Goal: Transaction & Acquisition: Obtain resource

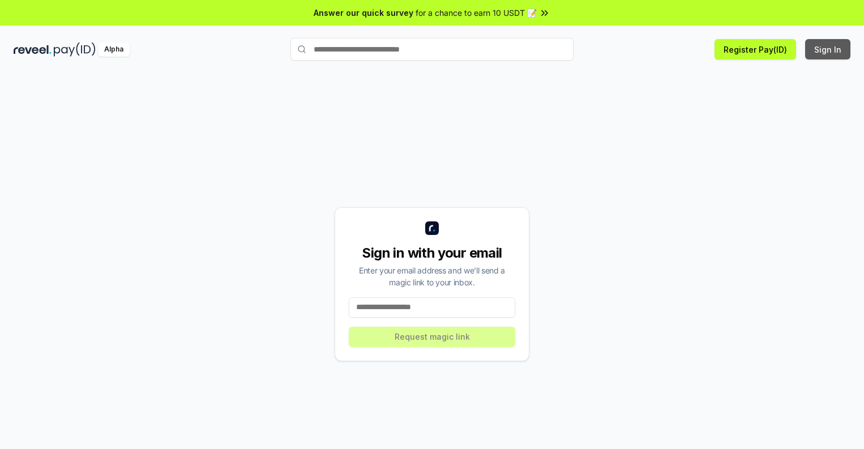
click at [828, 49] on button "Sign In" at bounding box center [827, 49] width 45 height 20
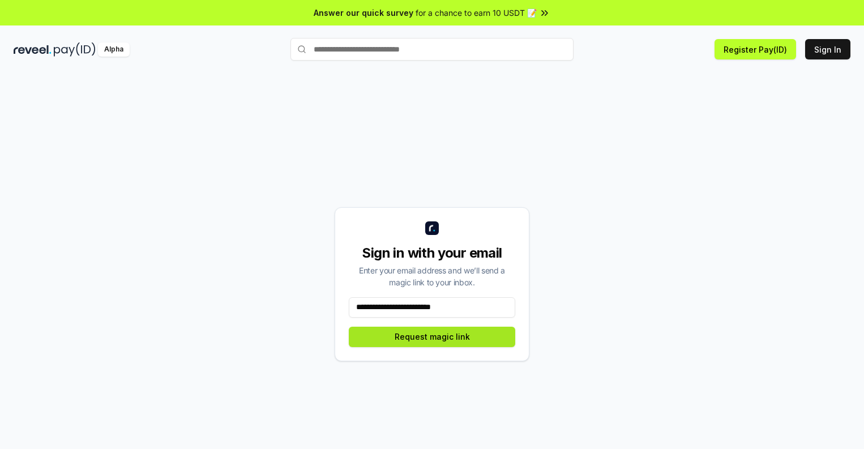
type input "**********"
click at [432, 336] on button "Request magic link" at bounding box center [432, 337] width 166 height 20
